Goal: Use online tool/utility

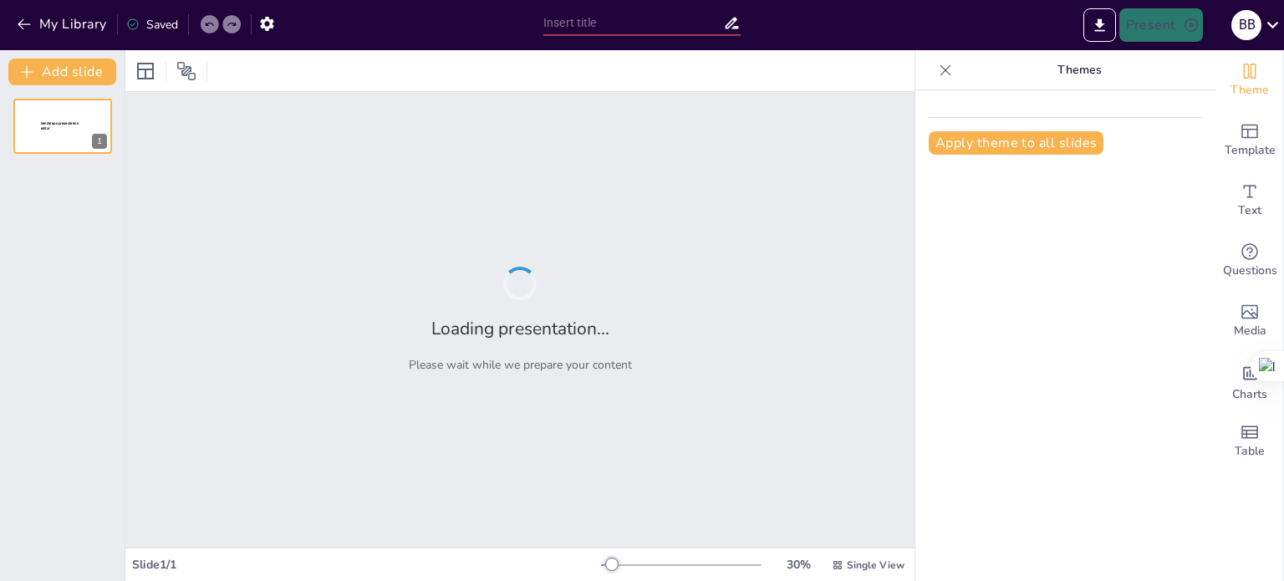
type input "Erosión Hídrica Pluvial: Tipos y Mecanismos de Acción"
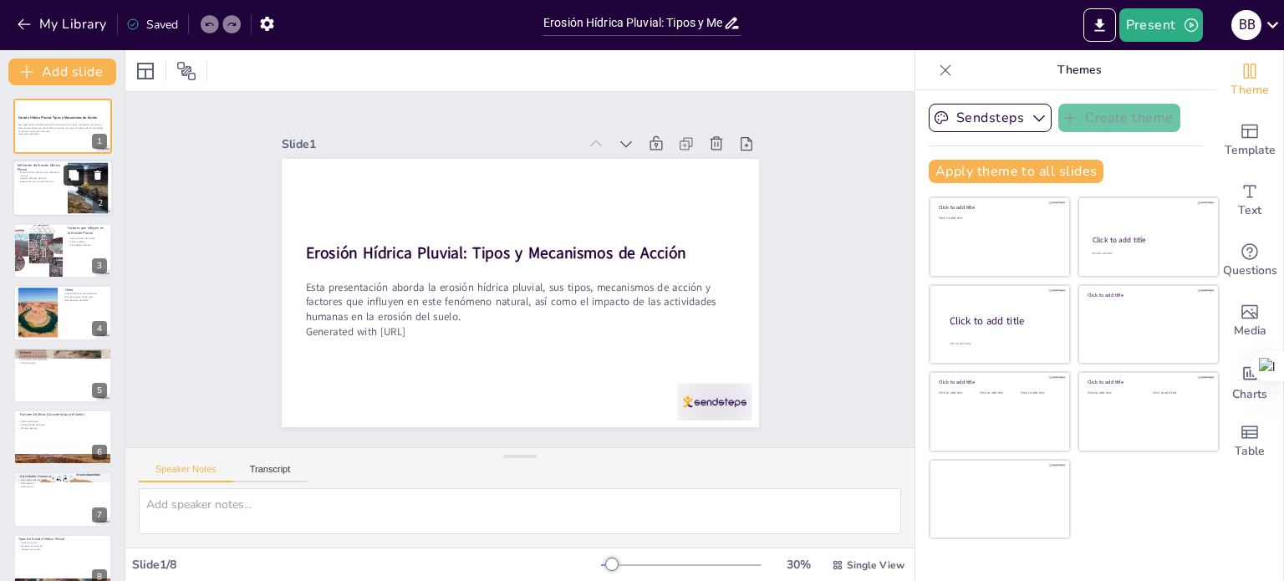
click at [75, 180] on icon at bounding box center [74, 176] width 12 height 12
type textarea "La erosión hídrica pluvial es esencial para entender cómo el agua de lluvia pue…"
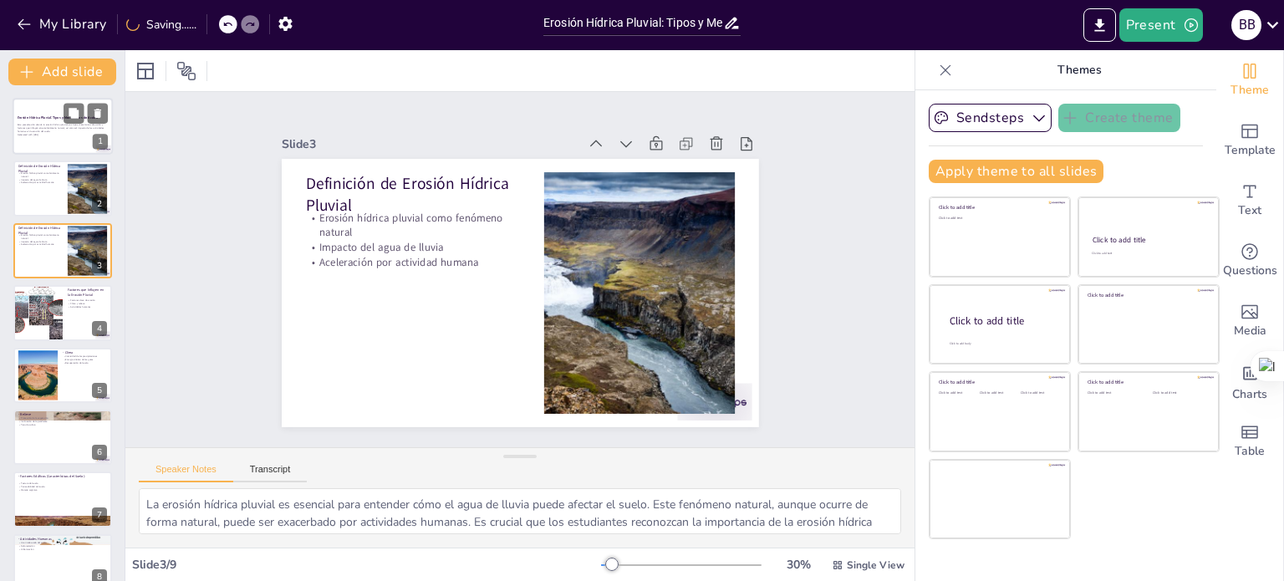
click at [54, 140] on div at bounding box center [63, 126] width 100 height 57
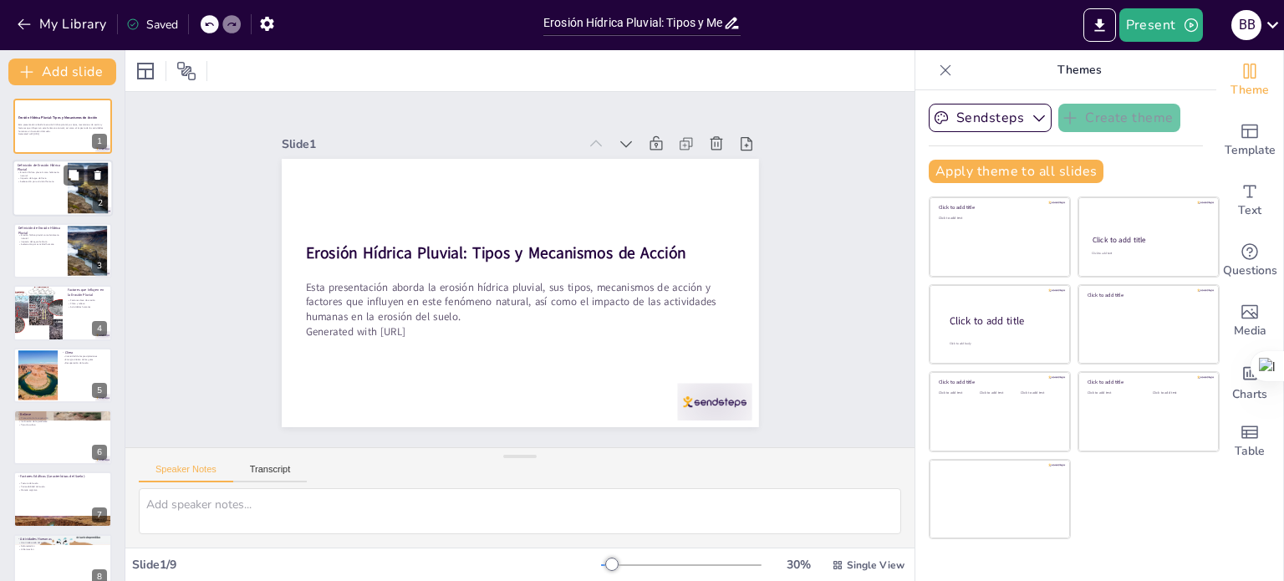
click at [46, 183] on div at bounding box center [63, 189] width 100 height 57
type textarea "La erosión hídrica pluvial es esencial para entender cómo el agua de lluvia pue…"
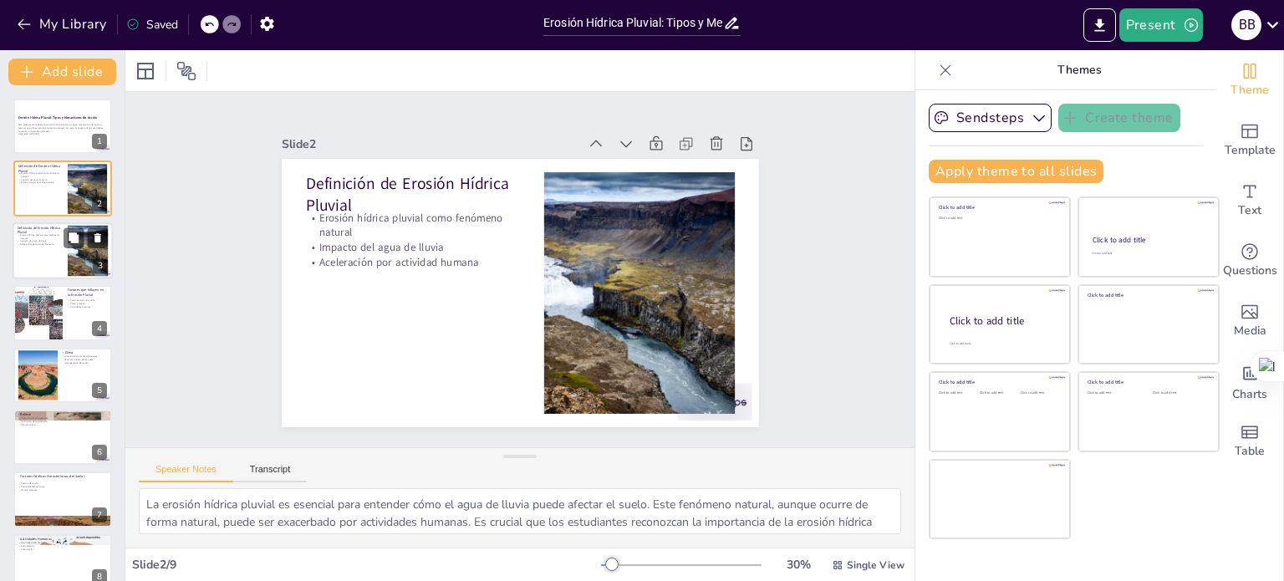
click at [57, 240] on p "Impacto del agua de lluvia" at bounding box center [40, 241] width 45 height 3
click at [43, 240] on p "Impacto del agua de lluvia" at bounding box center [40, 241] width 45 height 3
click at [40, 186] on div at bounding box center [63, 189] width 100 height 57
click at [40, 252] on div at bounding box center [63, 250] width 100 height 57
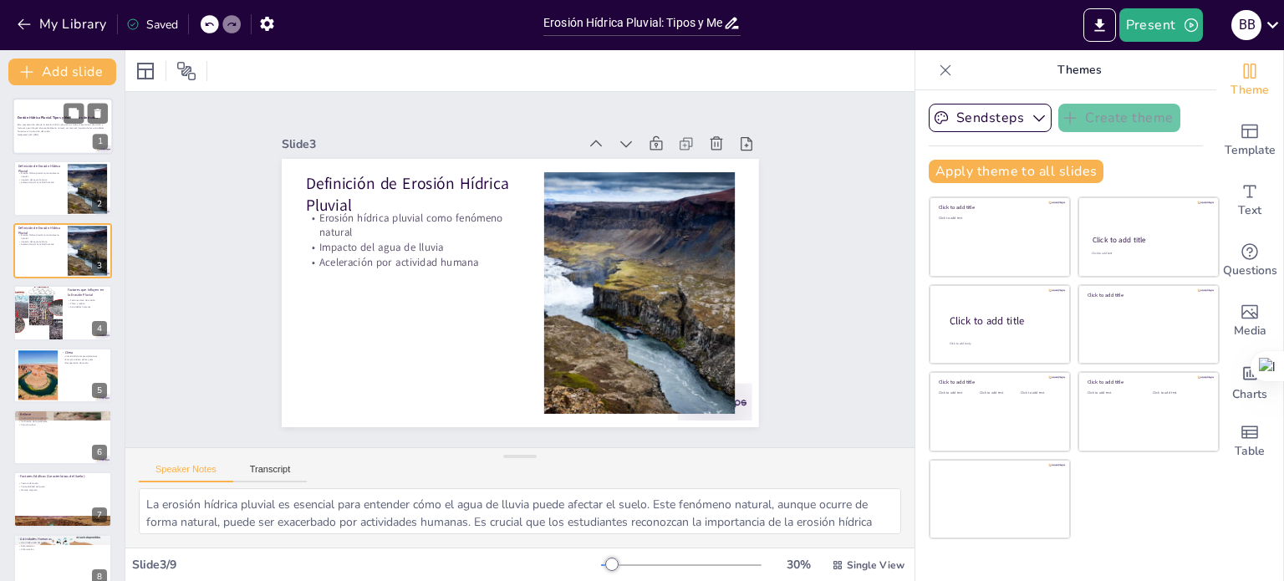
click at [34, 145] on div at bounding box center [63, 126] width 100 height 57
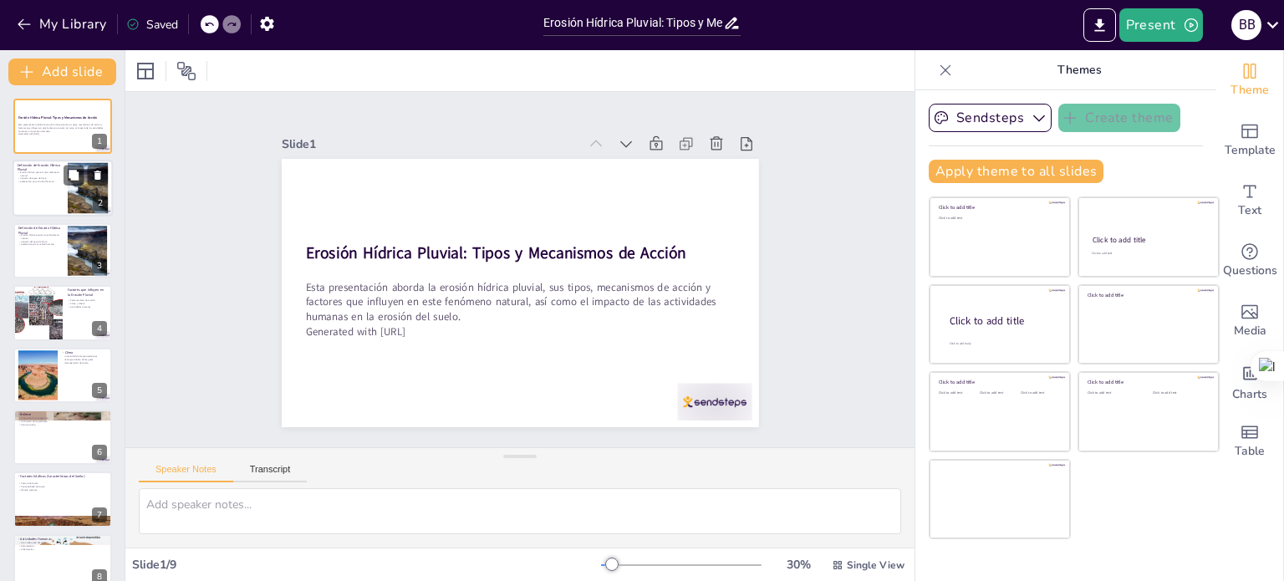
click at [36, 177] on p "Impacto del agua de lluvia" at bounding box center [40, 178] width 45 height 3
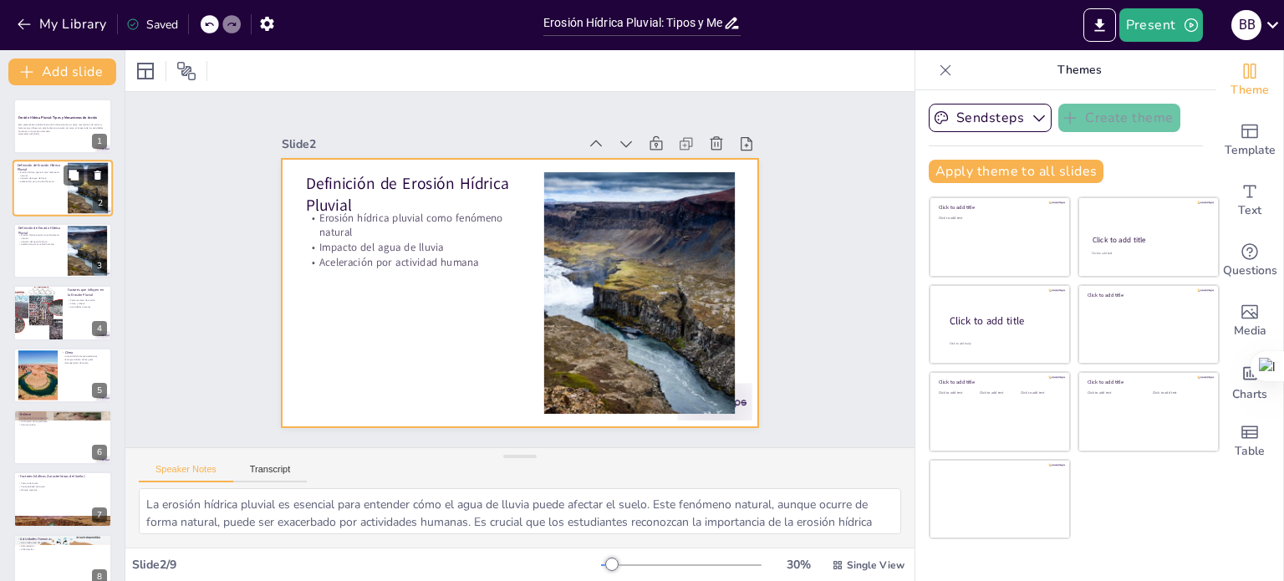
click at [40, 203] on div at bounding box center [63, 189] width 100 height 57
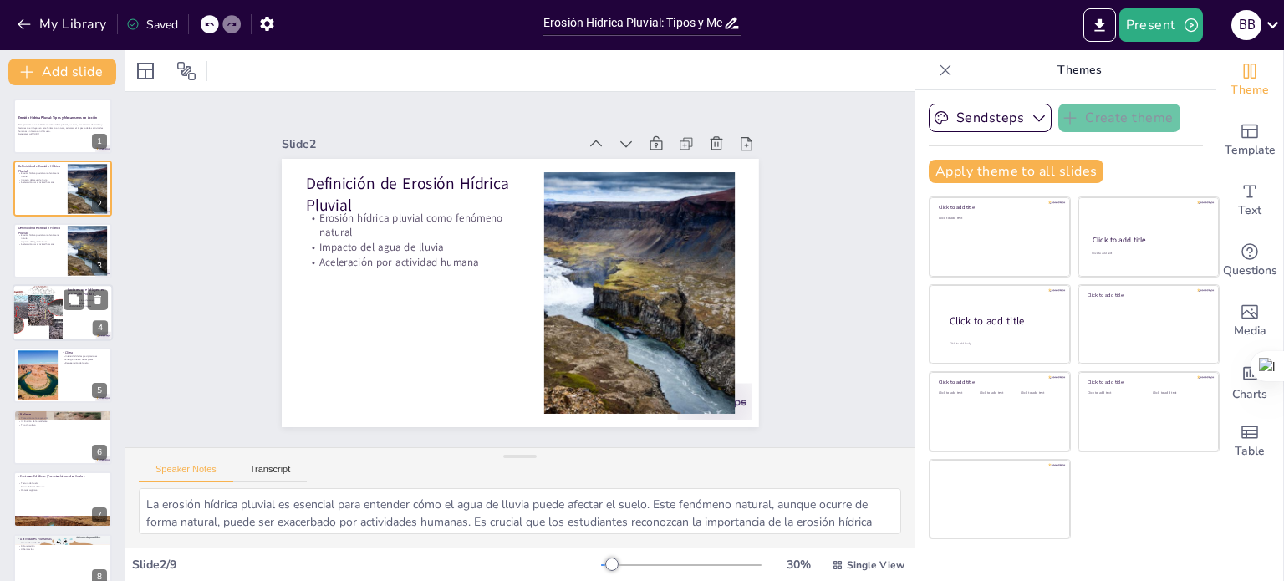
click at [43, 288] on div at bounding box center [37, 312] width 81 height 57
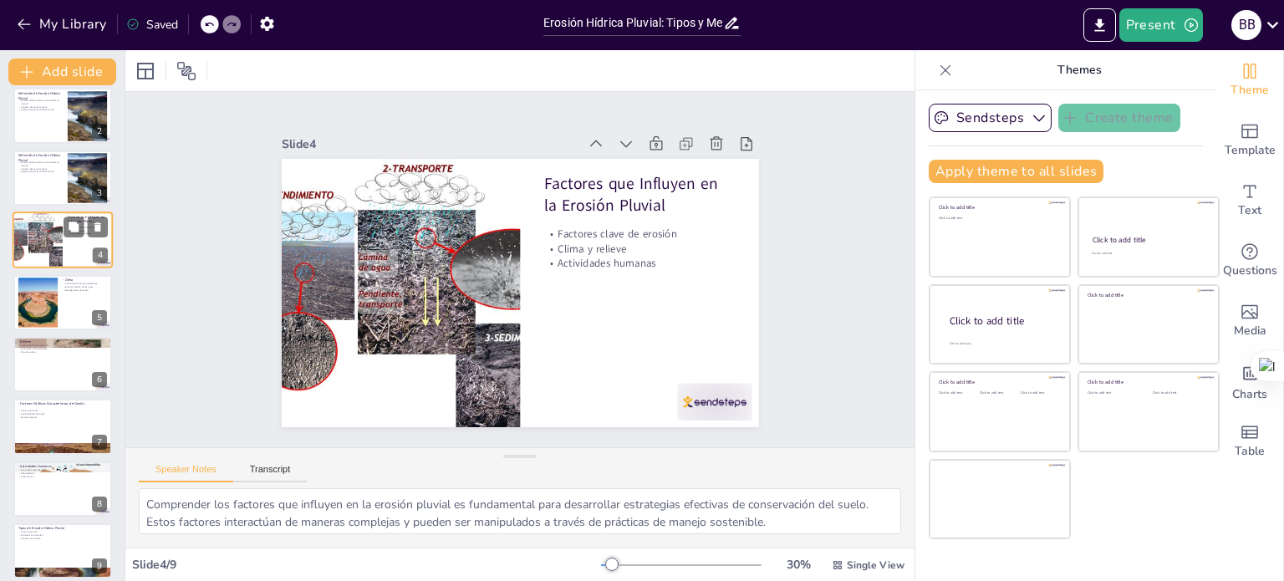
click at [34, 304] on div at bounding box center [38, 303] width 74 height 50
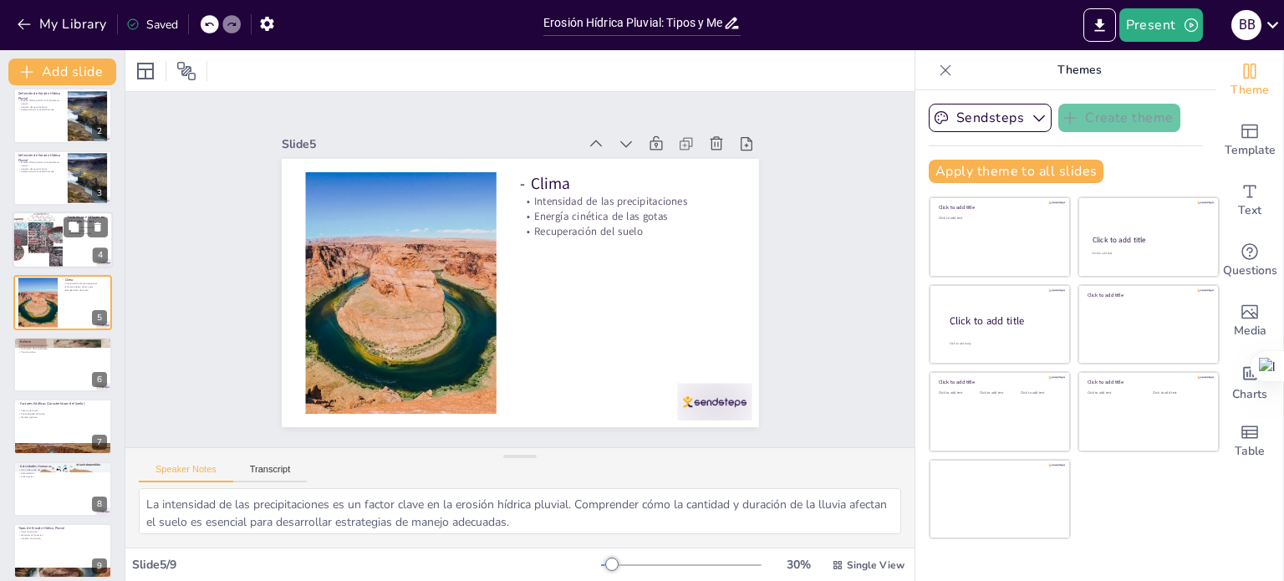
scroll to position [42, 0]
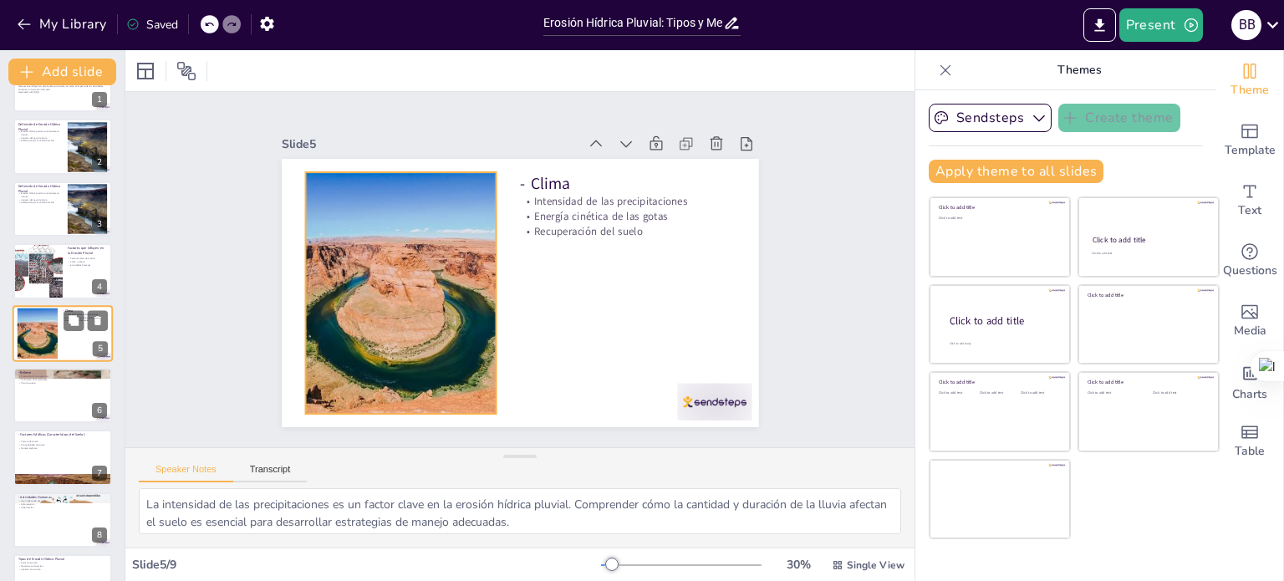
click at [47, 340] on div at bounding box center [37, 333] width 76 height 51
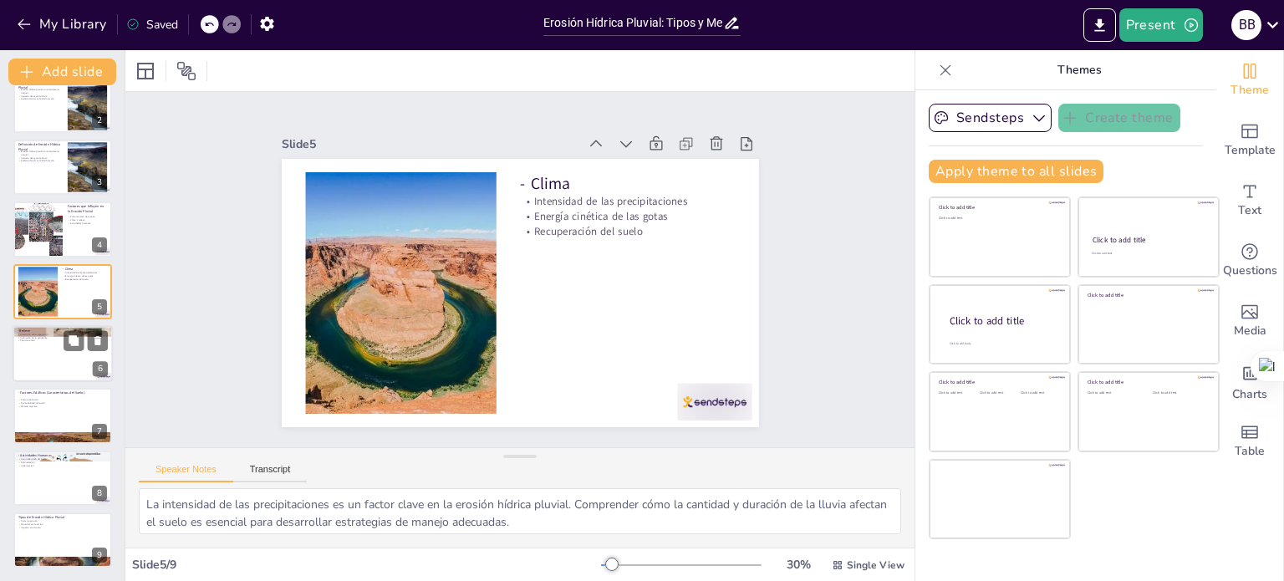
click at [64, 380] on div "- Relieve Protección de la vegetación Inclinación de la pendiente Tipo de culti…" at bounding box center [63, 353] width 100 height 57
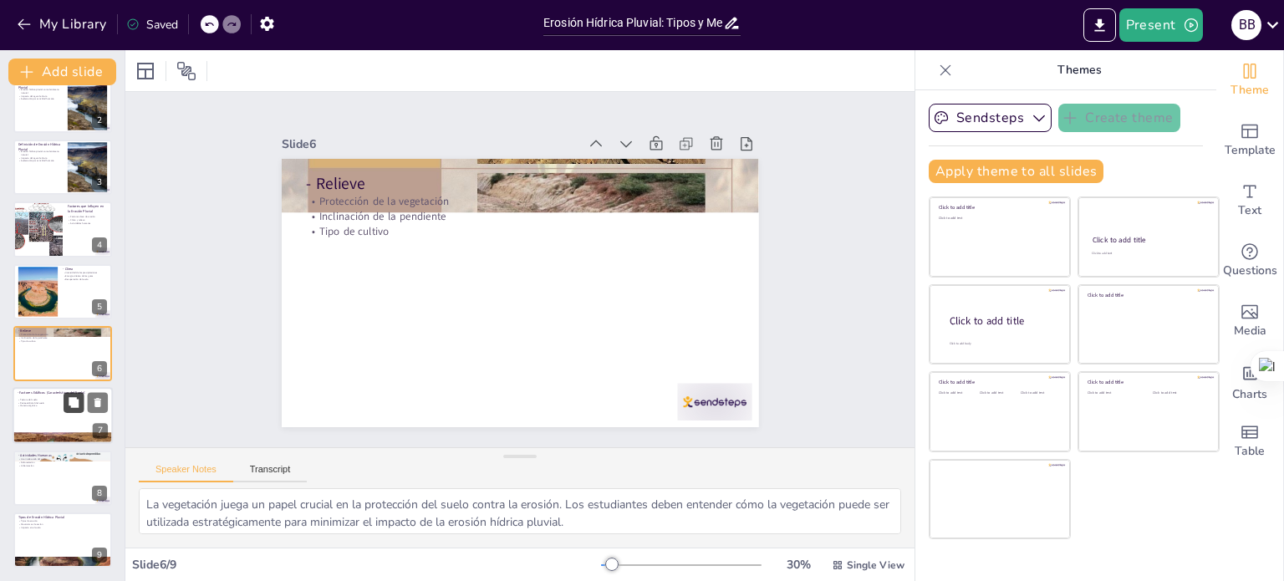
click at [66, 404] on button at bounding box center [74, 403] width 20 height 20
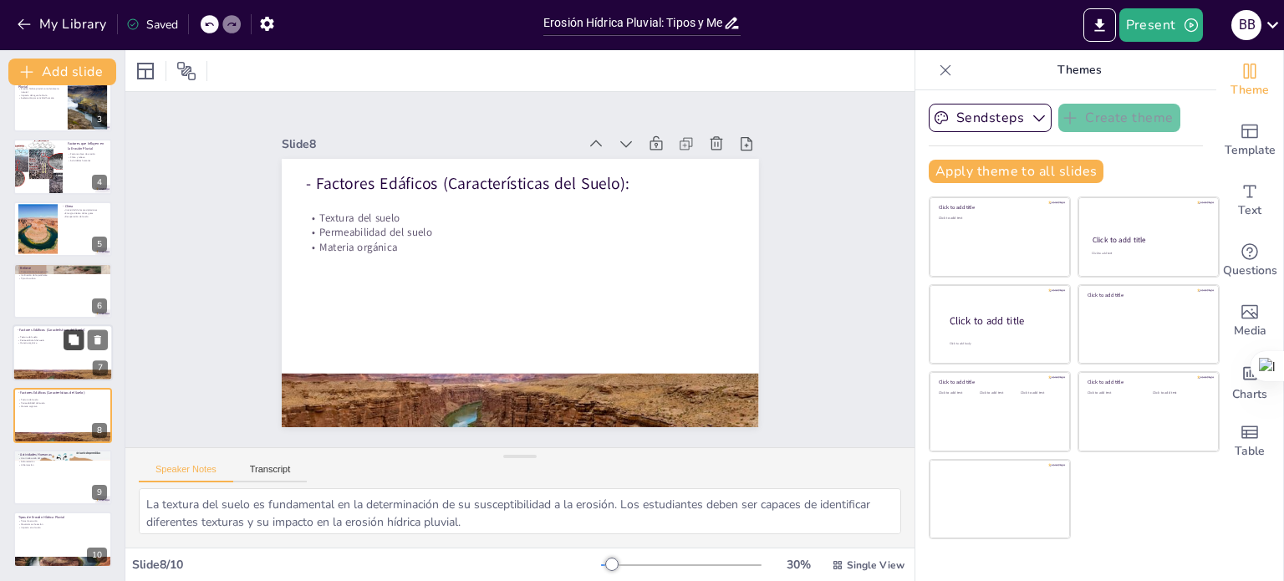
scroll to position [145, 0]
click at [64, 485] on div at bounding box center [63, 478] width 100 height 57
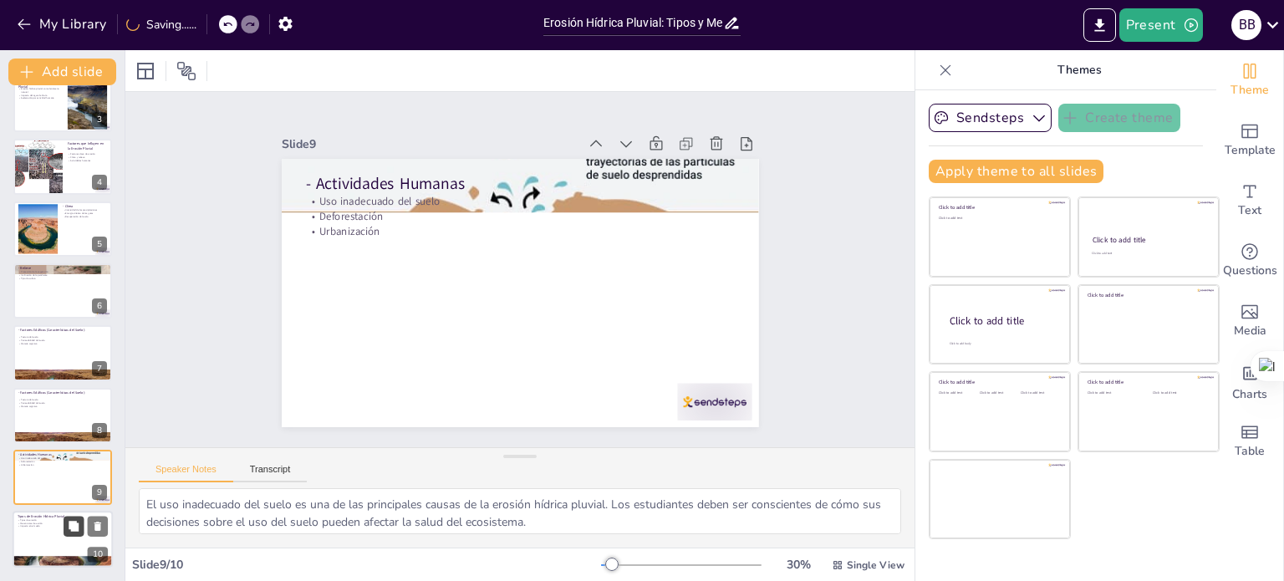
click at [72, 517] on button at bounding box center [74, 527] width 20 height 20
type textarea "Conocer los diferentes tipos de erosión hídrica pluvial es esencial para desarr…"
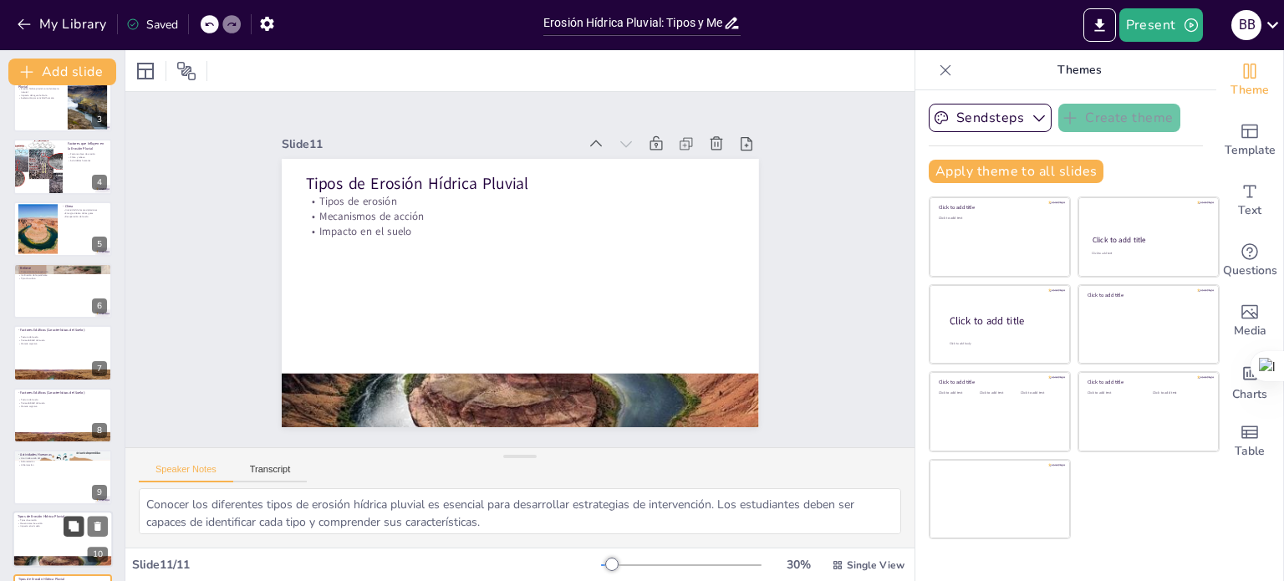
scroll to position [208, 0]
